Goal: Communication & Community: Answer question/provide support

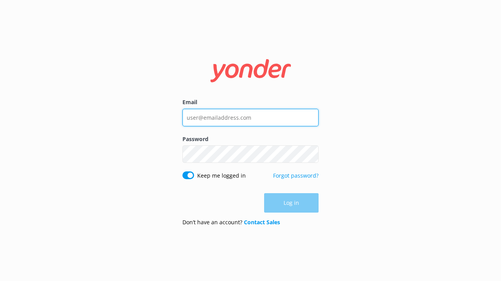
click at [221, 120] on input "Email" at bounding box center [250, 118] width 136 height 18
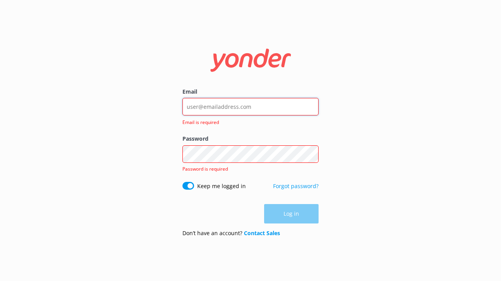
click at [242, 107] on input "Email" at bounding box center [250, 107] width 136 height 18
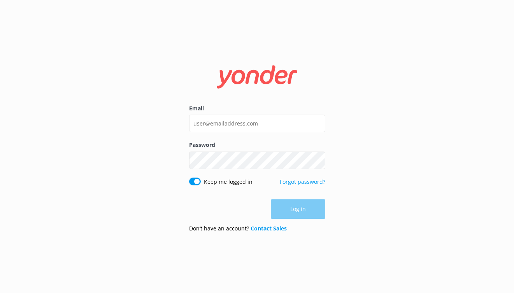
click at [224, 135] on div "Email" at bounding box center [257, 122] width 136 height 37
click at [228, 123] on input "Email" at bounding box center [257, 124] width 136 height 18
click at [0, 293] on com-1password-button at bounding box center [0, 293] width 0 height 0
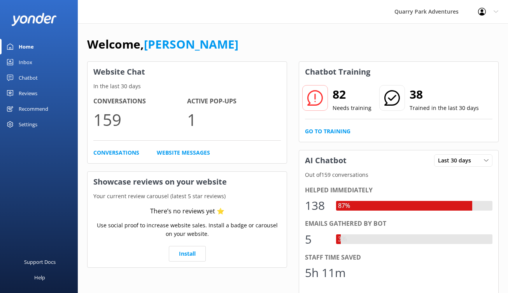
click at [34, 60] on link "Inbox" at bounding box center [39, 62] width 78 height 16
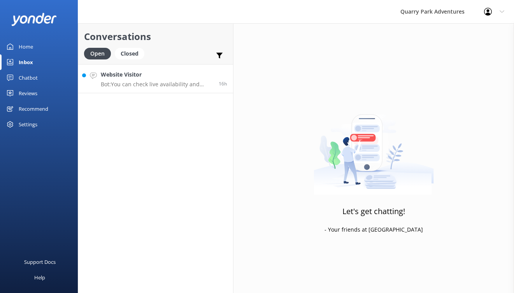
click at [153, 87] on p "Bot: You can check live availability and book online through our booking system…" at bounding box center [157, 84] width 112 height 7
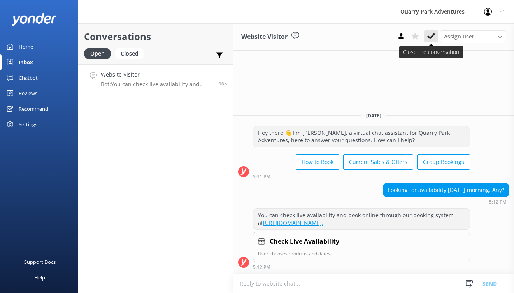
click at [427, 35] on icon at bounding box center [431, 36] width 8 height 8
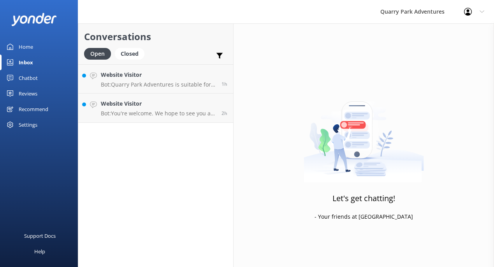
click at [166, 74] on h4 "Website Visitor" at bounding box center [158, 74] width 115 height 9
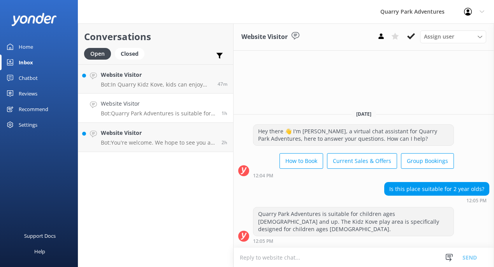
click at [179, 117] on link "Website Visitor Bot: Quarry Park Adventures is suitable for children ages [DEMO…" at bounding box center [155, 107] width 155 height 29
click at [171, 78] on h4 "Website Visitor" at bounding box center [156, 74] width 111 height 9
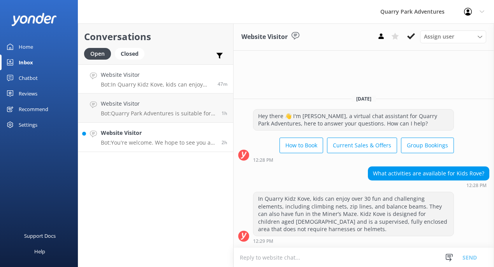
click at [151, 133] on h4 "Website Visitor" at bounding box center [158, 132] width 115 height 9
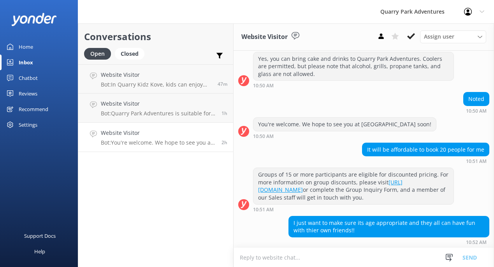
scroll to position [518, 0]
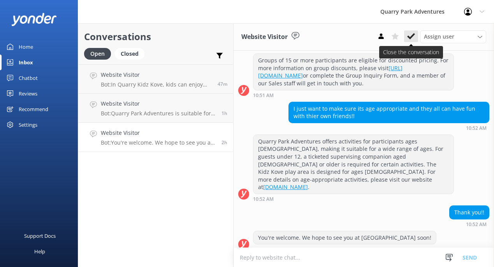
click at [410, 35] on icon at bounding box center [411, 36] width 8 height 8
